Goal: Information Seeking & Learning: Learn about a topic

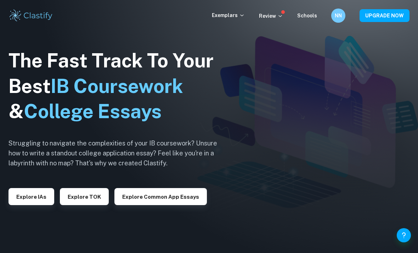
click at [37, 205] on button "Explore IAs" at bounding box center [32, 196] width 46 height 17
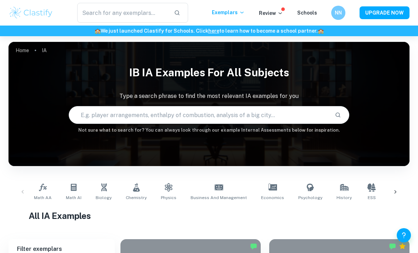
click at [303, 115] on input "text" at bounding box center [199, 115] width 260 height 20
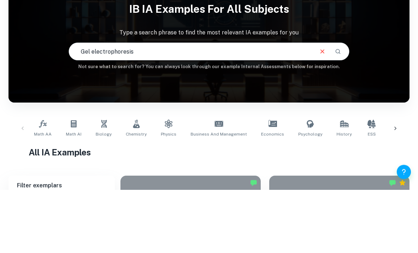
type input "Gel electrophoresis"
click at [333, 109] on button "Search" at bounding box center [338, 115] width 12 height 12
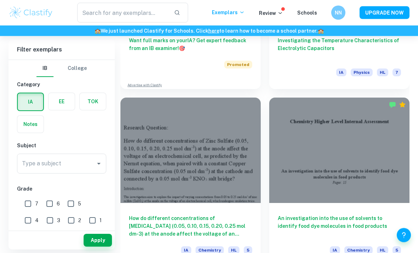
scroll to position [496, 0]
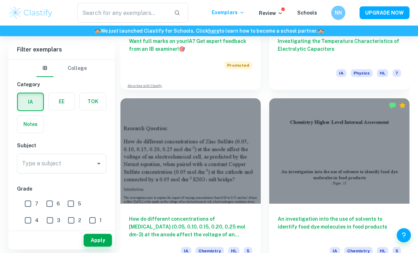
click at [98, 166] on icon "Open" at bounding box center [99, 163] width 9 height 9
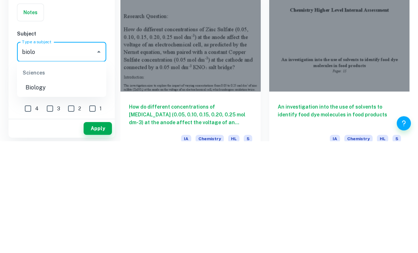
click at [40, 193] on li "Biology" at bounding box center [61, 199] width 89 height 13
type input "Biology"
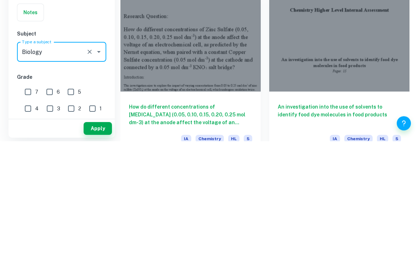
click at [29, 196] on input "7" at bounding box center [28, 203] width 14 height 14
checkbox input "true"
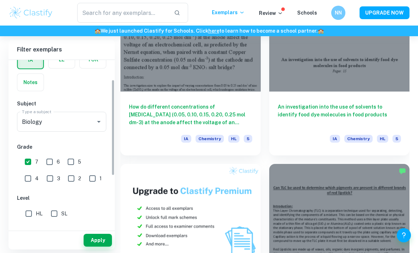
scroll to position [43, 0]
click at [53, 162] on input "6" at bounding box center [50, 161] width 14 height 14
checkbox input "true"
click at [74, 160] on input "5" at bounding box center [71, 161] width 14 height 14
checkbox input "true"
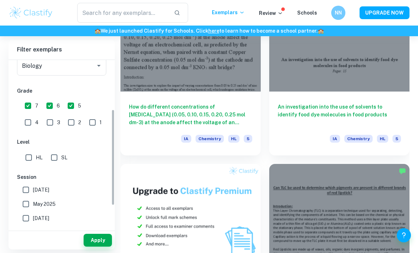
scroll to position [106, 0]
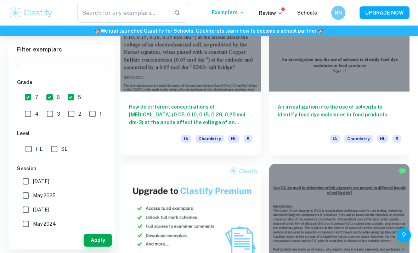
click at [33, 155] on input "HL" at bounding box center [29, 149] width 14 height 14
checkbox input "true"
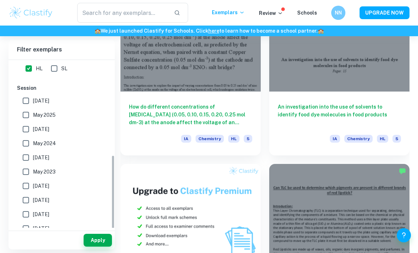
scroll to position [186, 0]
click at [24, 244] on input "Other" at bounding box center [26, 243] width 14 height 14
checkbox input "true"
click at [23, 226] on input "[DATE]" at bounding box center [26, 229] width 14 height 14
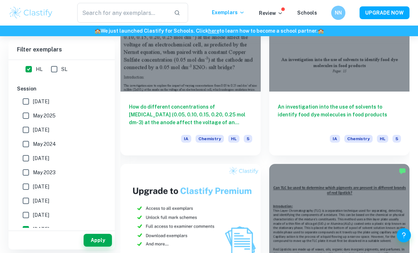
checkbox input "false"
click at [23, 193] on input "[DATE]" at bounding box center [26, 186] width 14 height 14
checkbox input "true"
click at [27, 218] on input "[DATE]" at bounding box center [26, 215] width 14 height 14
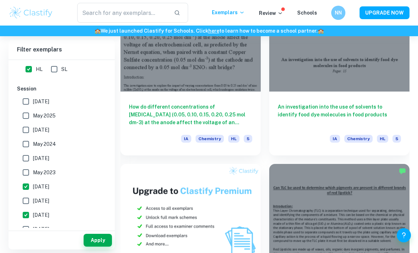
checkbox input "false"
click at [24, 232] on input "[DATE]" at bounding box center [26, 229] width 14 height 14
checkbox input "true"
click at [26, 213] on input "[DATE]" at bounding box center [26, 215] width 14 height 14
checkbox input "true"
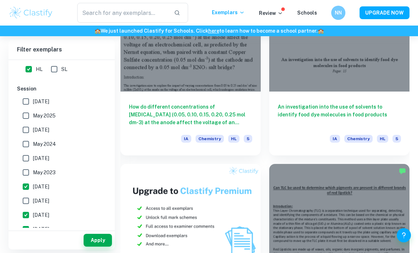
click at [25, 199] on input "[DATE]" at bounding box center [26, 201] width 14 height 14
checkbox input "true"
click at [24, 166] on input "May 2023" at bounding box center [26, 172] width 14 height 14
checkbox input "true"
click at [26, 159] on input "[DATE]" at bounding box center [26, 158] width 14 height 14
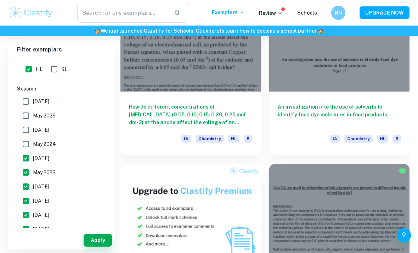
click at [26, 159] on input "[DATE]" at bounding box center [26, 158] width 14 height 14
checkbox input "false"
click at [26, 132] on input "[DATE]" at bounding box center [26, 130] width 14 height 14
checkbox input "true"
click at [23, 110] on input "May 2025" at bounding box center [26, 115] width 14 height 14
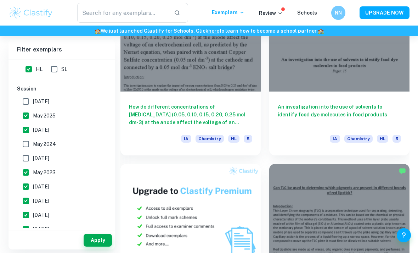
click at [22, 110] on input "May 2025" at bounding box center [26, 115] width 14 height 14
checkbox input "false"
click at [29, 95] on input "[DATE]" at bounding box center [26, 101] width 14 height 14
click at [27, 108] on input "[DATE]" at bounding box center [26, 101] width 14 height 14
click at [26, 102] on input "[DATE]" at bounding box center [26, 101] width 14 height 14
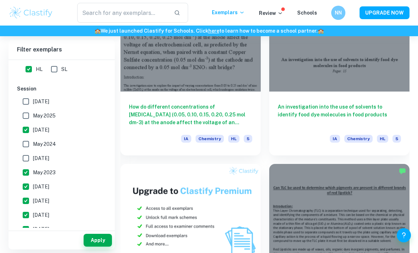
checkbox input "true"
click at [23, 114] on input "May 2025" at bounding box center [26, 115] width 14 height 14
checkbox input "true"
click at [28, 143] on input "May 2024" at bounding box center [26, 144] width 14 height 14
checkbox input "true"
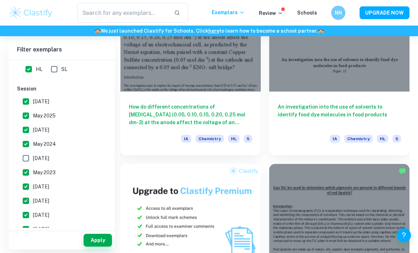
click at [25, 157] on input "[DATE]" at bounding box center [26, 158] width 14 height 14
checkbox input "true"
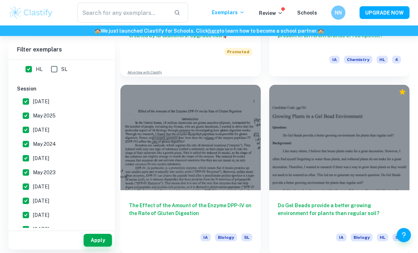
click at [95, 246] on button "Apply" at bounding box center [98, 240] width 28 height 13
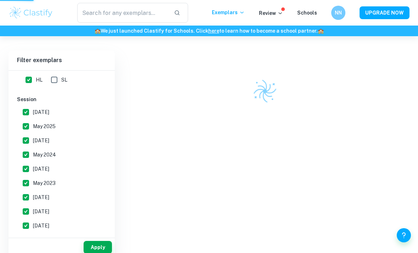
scroll to position [182, 0]
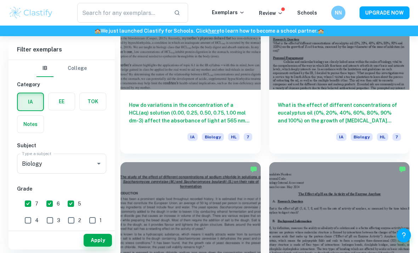
scroll to position [1320, 0]
